Goal: Task Accomplishment & Management: Complete application form

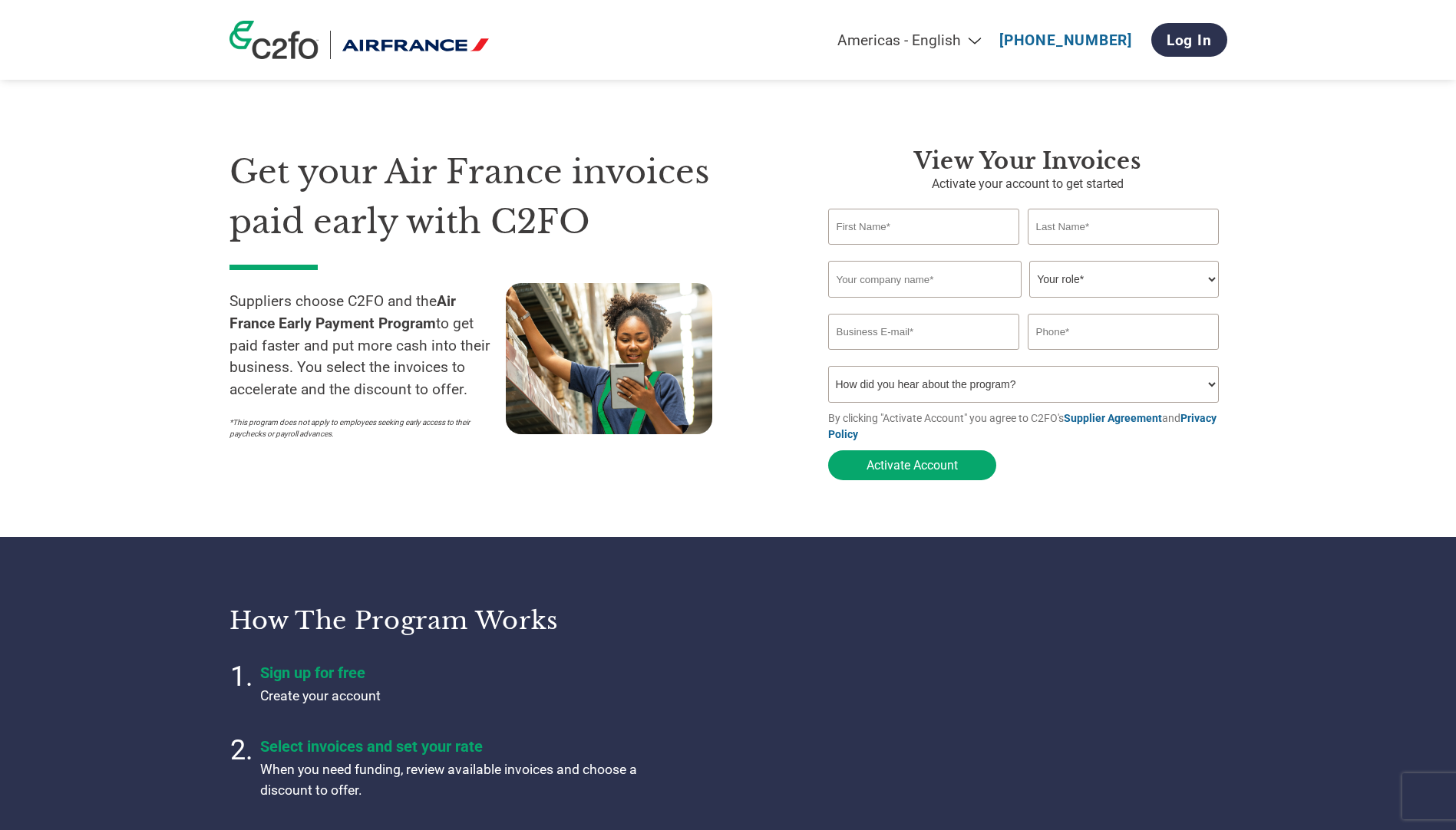
type input "Gulnara"
type input "Ibraeva"
type input "[EMAIL_ADDRESS][DOMAIN_NAME]"
click at [964, 291] on input "text" at bounding box center [925, 279] width 194 height 37
type input "EclecticIQ B.V."
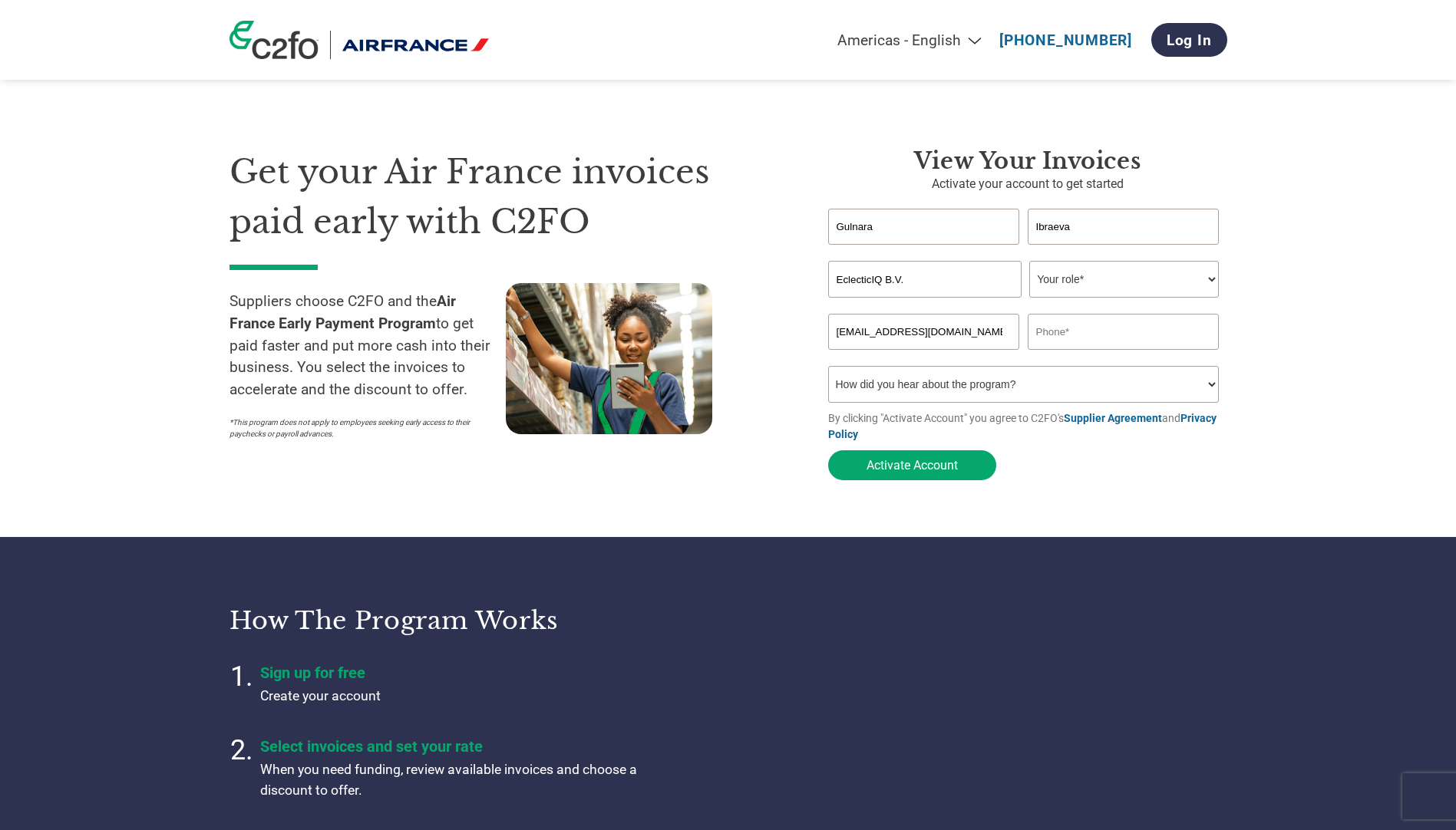
click at [1160, 282] on select "Your role* CFO Controller Credit Manager Finance Director Treasurer CEO Preside…" at bounding box center [1124, 279] width 189 height 37
select select "ACCOUNTING"
click at [1029, 262] on select "Your role* CFO Controller Credit Manager Finance Director Treasurer CEO Preside…" at bounding box center [1124, 279] width 189 height 37
click at [965, 337] on input "[EMAIL_ADDRESS][DOMAIN_NAME]" at bounding box center [924, 331] width 192 height 36
drag, startPoint x: 965, startPoint y: 337, endPoint x: 647, endPoint y: 333, distance: 318.0
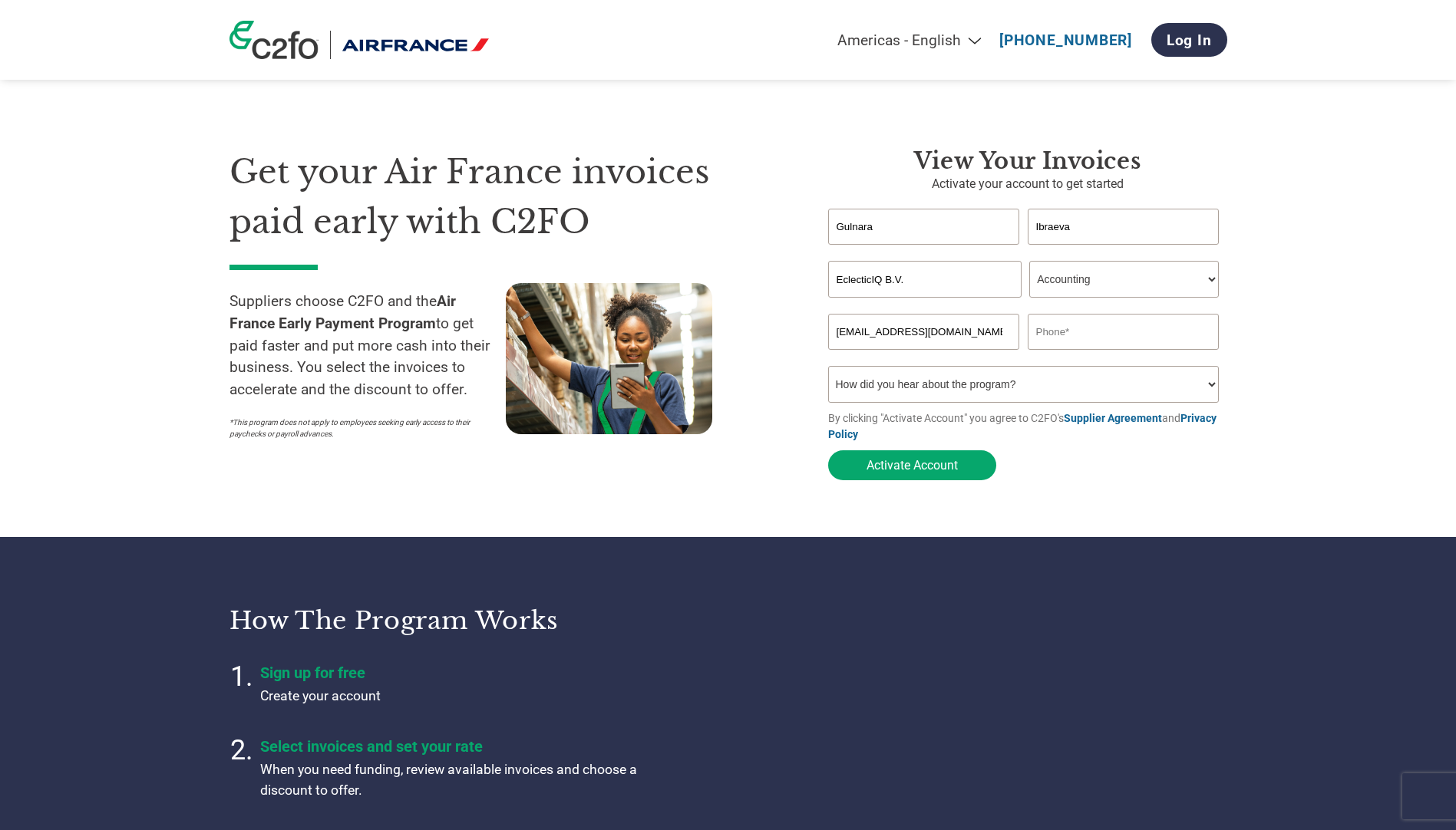
click at [647, 333] on div "Get your Air France invoices paid early with C2FO Suppliers choose C2FO and the…" at bounding box center [728, 287] width 998 height 402
type input "[EMAIL_ADDRESS][DOMAIN_NAME]"
click at [1090, 338] on input "text" at bounding box center [1123, 331] width 192 height 36
type input "[PHONE_NUMBER]"
click at [1065, 390] on select "How did you hear about the program? Received a letter Email Social Media Online…" at bounding box center [1024, 384] width 391 height 37
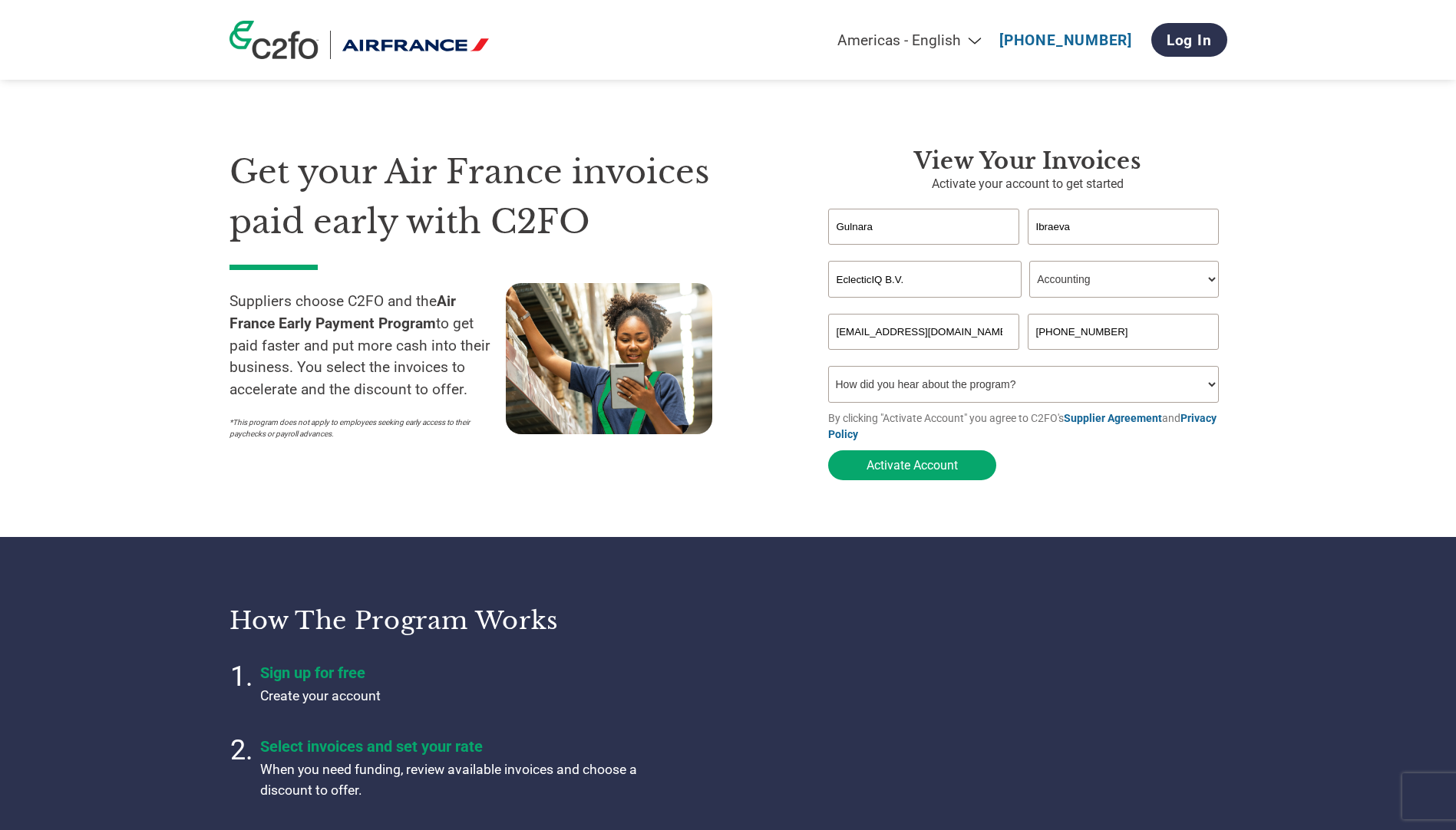
select select "Received a Letter"
click at [828, 370] on select "How did you hear about the program? Received a letter Email Social Media Online…" at bounding box center [1024, 384] width 391 height 37
click at [935, 470] on button "Activate Account" at bounding box center [912, 465] width 168 height 30
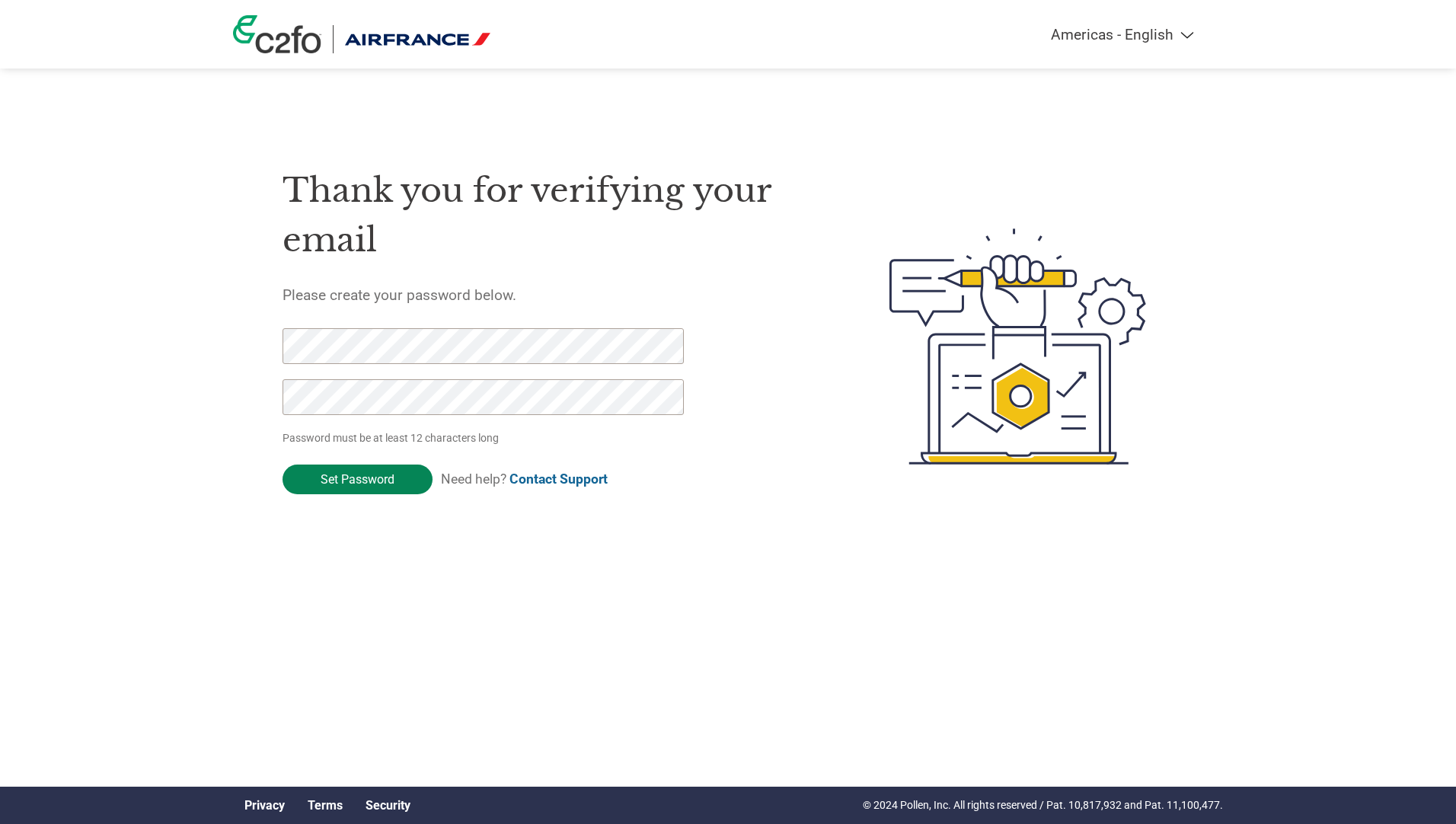
click at [348, 479] on input "Set Password" at bounding box center [358, 480] width 150 height 29
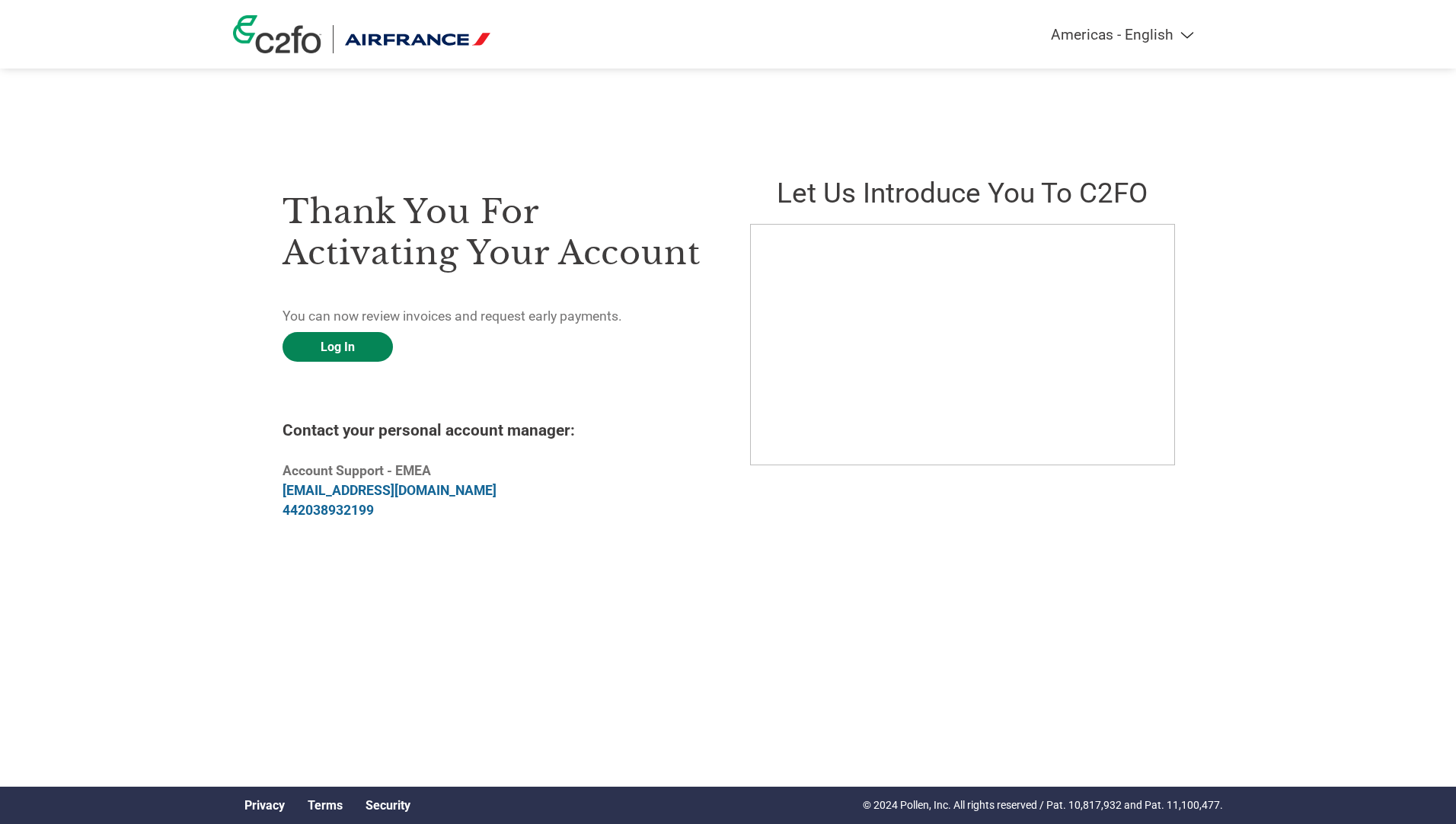
click at [329, 358] on link "Log In" at bounding box center [338, 347] width 110 height 29
